Goal: Find specific page/section: Find specific page/section

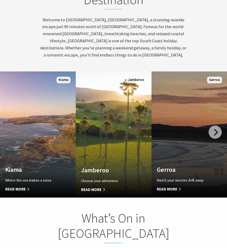
scroll to position [263, 0]
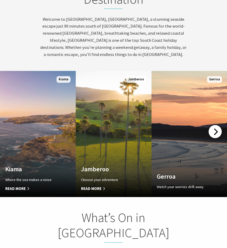
click at [211, 125] on div at bounding box center [214, 131] width 13 height 13
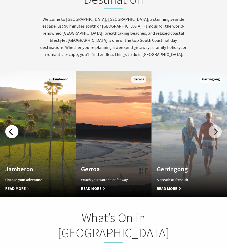
click at [13, 125] on div at bounding box center [11, 131] width 13 height 13
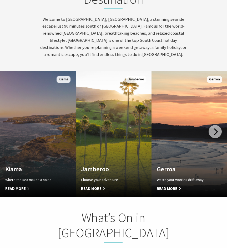
click at [41, 116] on link "Custom Image Used [GEOGRAPHIC_DATA] Where the sea makes a noise Read More [GEOG…" at bounding box center [38, 134] width 76 height 126
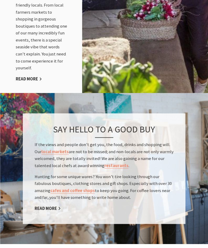
scroll to position [693, 0]
